Goal: Information Seeking & Learning: Learn about a topic

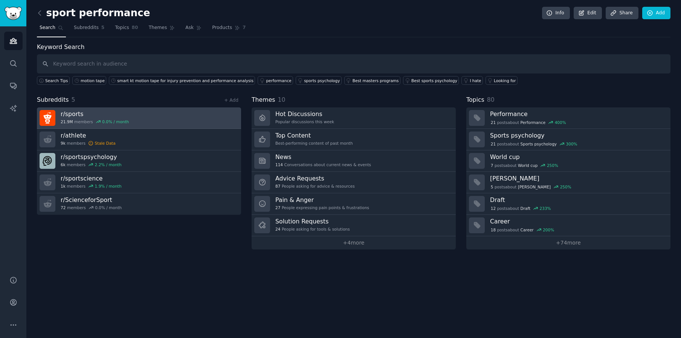
click at [107, 111] on h3 "r/ sports" at bounding box center [95, 114] width 68 height 8
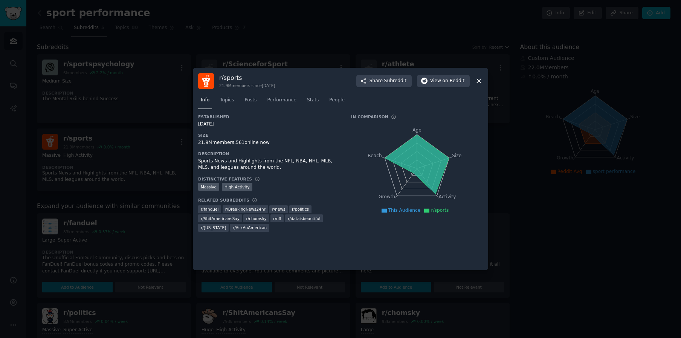
click at [479, 79] on icon at bounding box center [479, 81] width 8 height 8
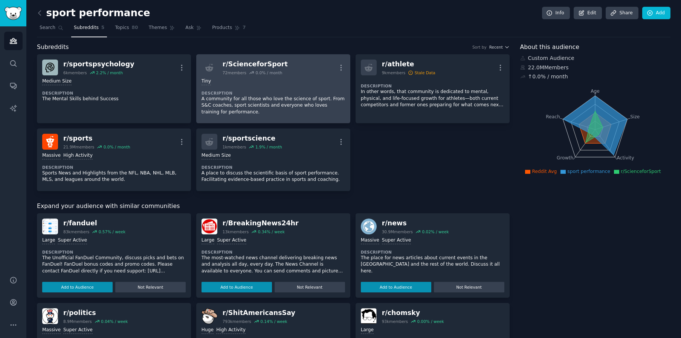
click at [288, 111] on p "A community for all those who love the science of sport. From S&C coaches, spor…" at bounding box center [272, 106] width 143 height 20
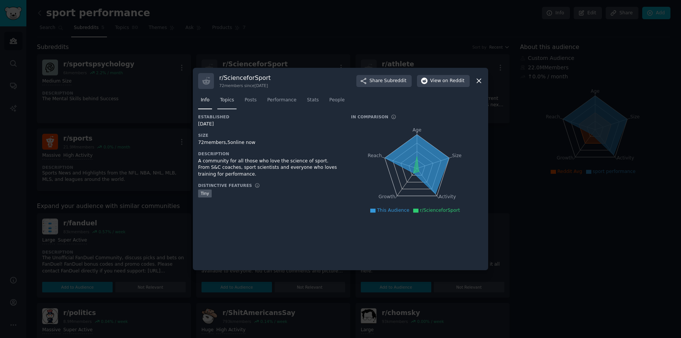
click at [232, 101] on span "Topics" at bounding box center [227, 100] width 14 height 7
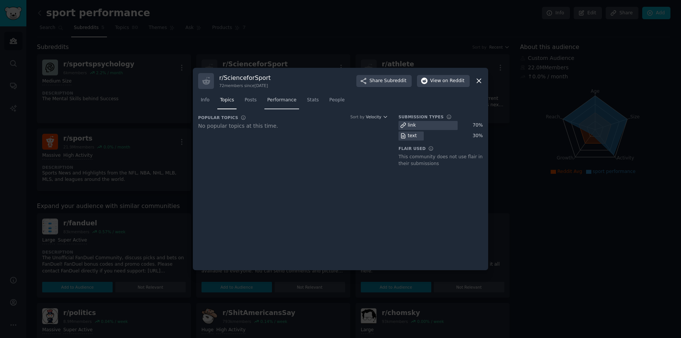
click at [270, 102] on span "Performance" at bounding box center [281, 100] width 29 height 7
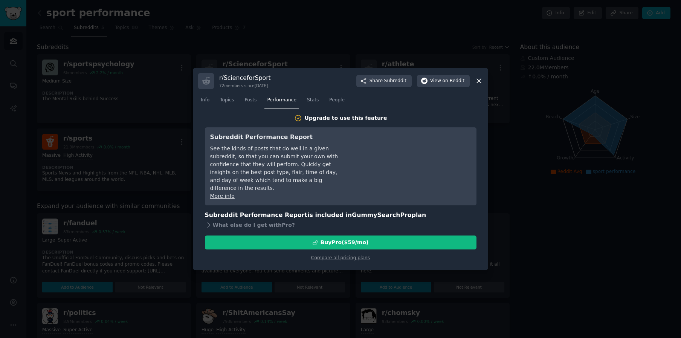
click at [477, 81] on icon at bounding box center [479, 81] width 8 height 8
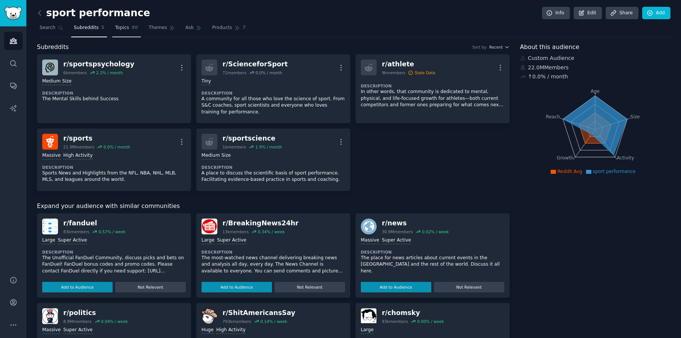
click at [132, 29] on span "80" at bounding box center [135, 27] width 6 height 7
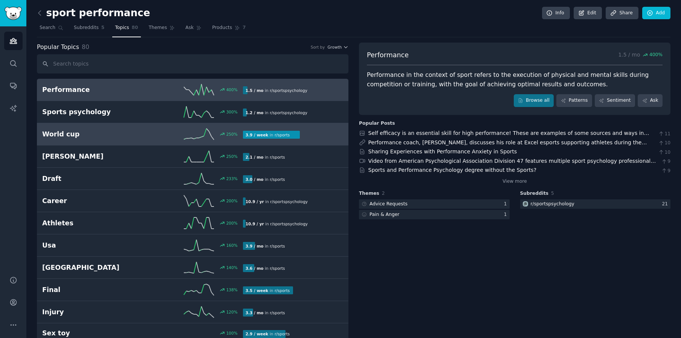
click at [93, 136] on h2 "World cup" at bounding box center [92, 134] width 100 height 9
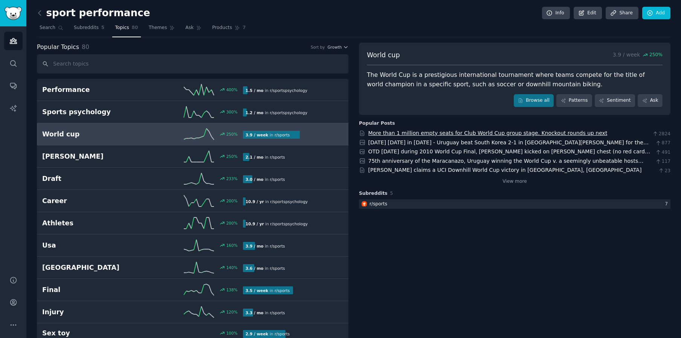
click at [549, 133] on link "More than 1 million empty seats for Club World Cup group stage. Knockout rounds…" at bounding box center [487, 133] width 239 height 6
